Goal: Task Accomplishment & Management: Use online tool/utility

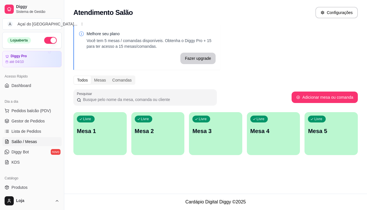
scroll to position [30, 0]
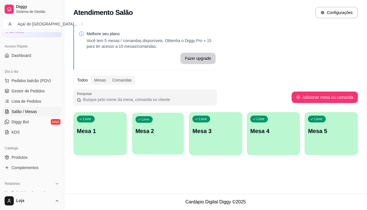
click at [145, 146] on div "Livre Mesa 2" at bounding box center [158, 130] width 52 height 35
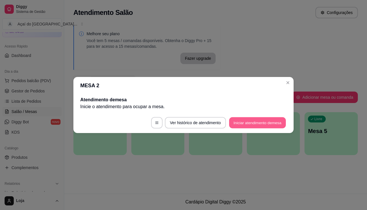
click at [263, 125] on button "Iniciar atendimento de mesa" at bounding box center [257, 123] width 57 height 11
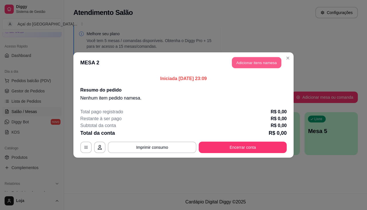
click at [249, 65] on button "Adicionar itens na mesa" at bounding box center [256, 62] width 49 height 11
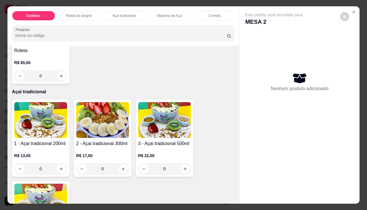
scroll to position [287, 0]
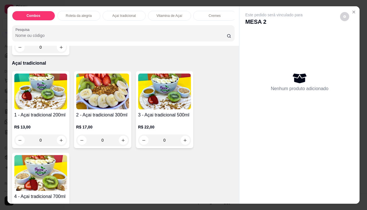
click at [185, 144] on div "0" at bounding box center [164, 140] width 53 height 11
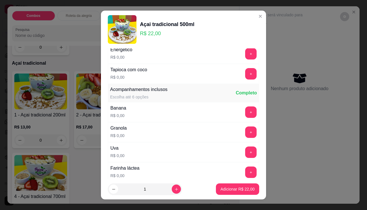
scroll to position [115, 0]
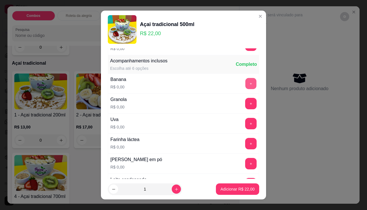
click at [245, 84] on button "+" at bounding box center [250, 83] width 11 height 11
click at [245, 102] on button "+" at bounding box center [250, 103] width 11 height 11
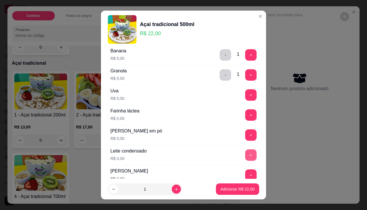
click at [245, 153] on button "+" at bounding box center [250, 155] width 11 height 11
click at [245, 97] on button "+" at bounding box center [250, 94] width 11 height 11
click at [245, 135] on button "+" at bounding box center [250, 135] width 11 height 11
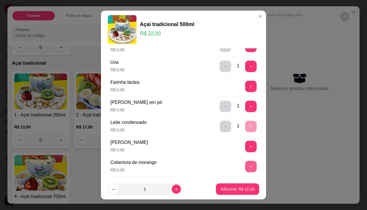
click at [245, 165] on button "+" at bounding box center [250, 166] width 11 height 11
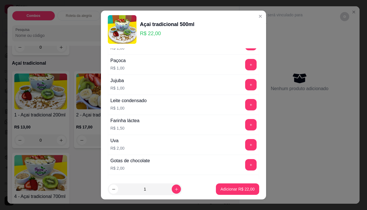
scroll to position [430, 0]
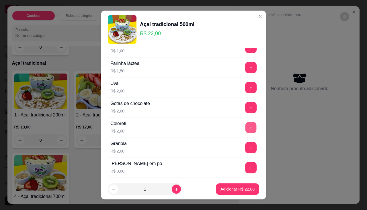
click at [245, 128] on button "+" at bounding box center [250, 127] width 11 height 11
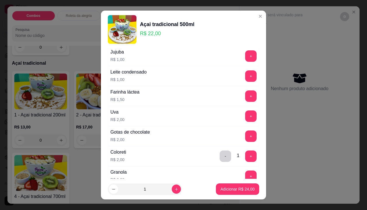
scroll to position [373, 0]
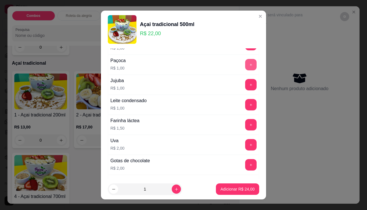
click at [245, 67] on button "+" at bounding box center [250, 64] width 11 height 11
click at [245, 84] on button "+" at bounding box center [250, 84] width 11 height 11
click at [245, 125] on button "+" at bounding box center [250, 124] width 11 height 11
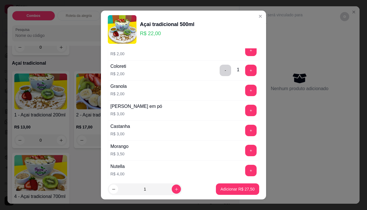
scroll to position [516, 0]
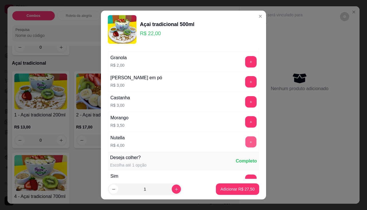
click at [245, 143] on button "+" at bounding box center [250, 141] width 11 height 11
click at [245, 122] on button "+" at bounding box center [250, 121] width 11 height 11
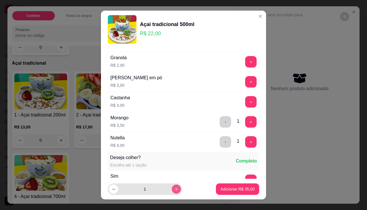
click at [174, 191] on icon "increase-product-quantity" at bounding box center [176, 190] width 4 height 4
type input "2"
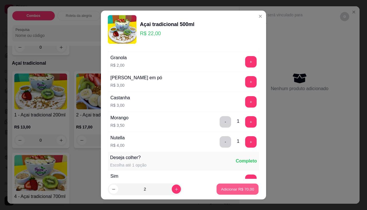
click at [238, 189] on p "Adicionar R$ 70,00" at bounding box center [237, 189] width 33 height 5
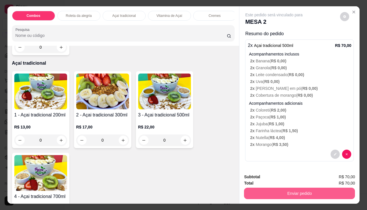
click at [295, 192] on button "Enviar pedido" at bounding box center [299, 193] width 111 height 11
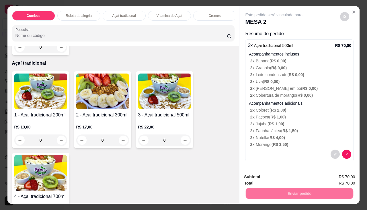
click at [271, 176] on button "Não registrar e enviar pedido" at bounding box center [281, 177] width 58 height 11
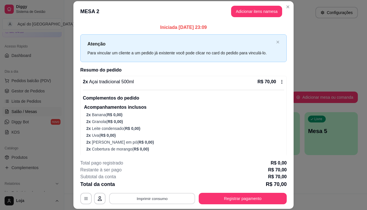
click at [183, 194] on button "Imprimir consumo" at bounding box center [152, 199] width 86 height 11
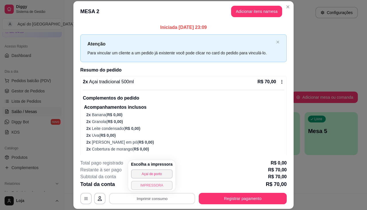
click at [157, 186] on button "IMPRESSORA" at bounding box center [152, 185] width 42 height 9
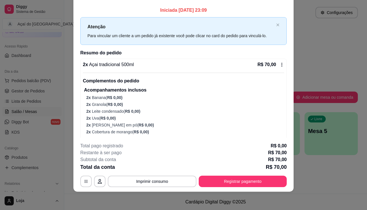
scroll to position [0, 0]
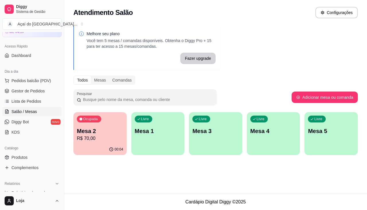
click at [117, 120] on div "Ocupada Mesa 2 R$ 70,00" at bounding box center [99, 128] width 53 height 32
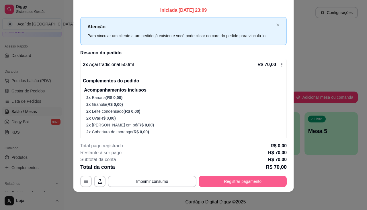
click at [245, 184] on button "Registrar pagamento" at bounding box center [243, 181] width 88 height 11
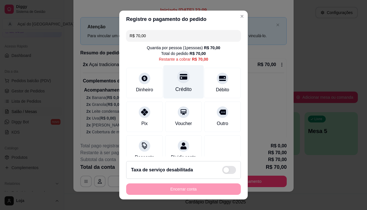
click at [181, 90] on div "Crédito" at bounding box center [183, 89] width 16 height 7
type input "R$ 0,00"
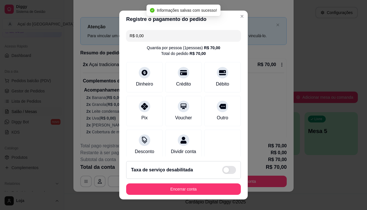
click at [209, 198] on footer "Taxa de serviço desabilitada Encerrar conta" at bounding box center [183, 178] width 128 height 43
click at [210, 193] on button "Encerrar conta" at bounding box center [183, 189] width 115 height 11
